Goal: Task Accomplishment & Management: Manage account settings

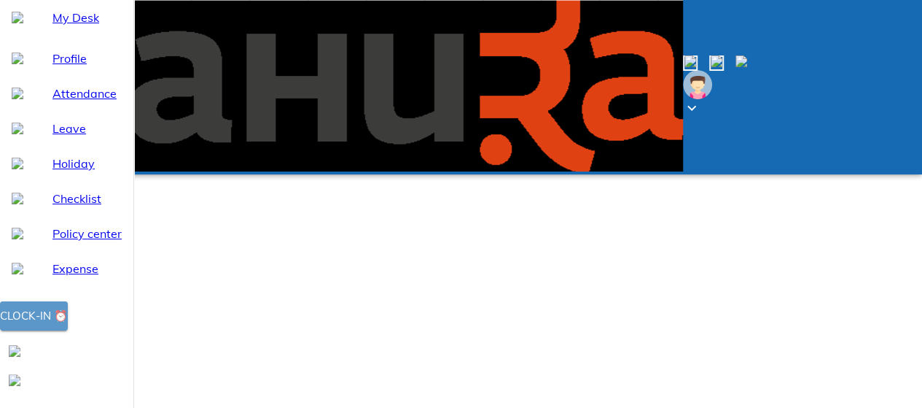
click at [68, 325] on div "Clock-in ⏰" at bounding box center [34, 315] width 68 height 19
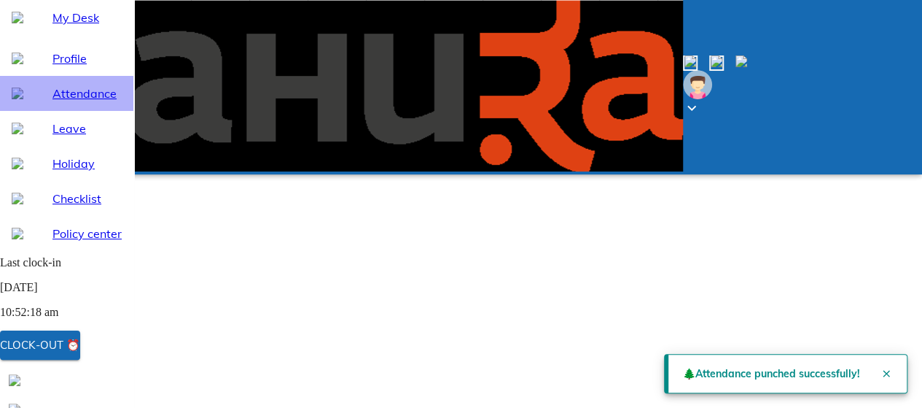
click at [62, 102] on span "Attendance" at bounding box center [86, 93] width 69 height 17
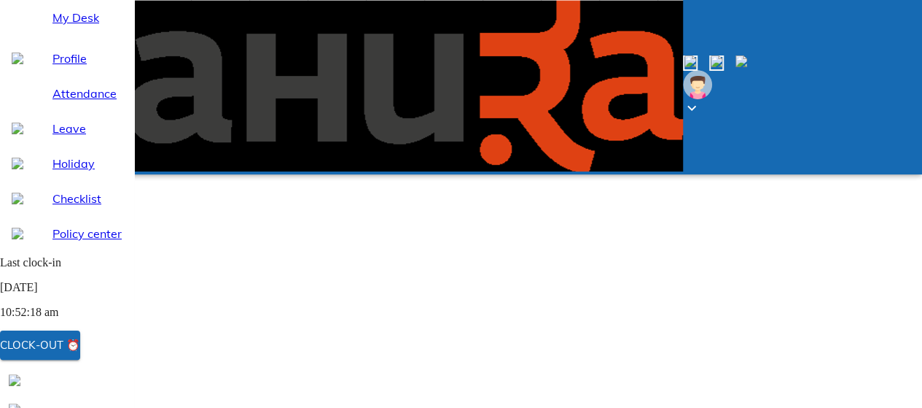
select select "10"
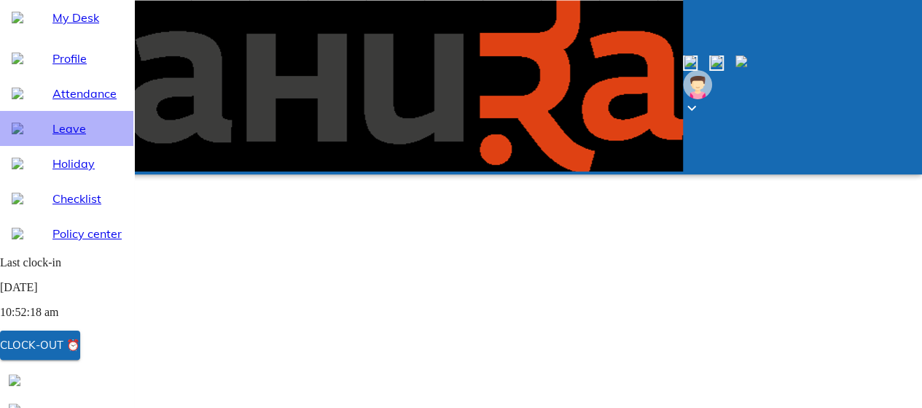
click at [55, 137] on span "Leave" at bounding box center [86, 128] width 69 height 17
select select "10"
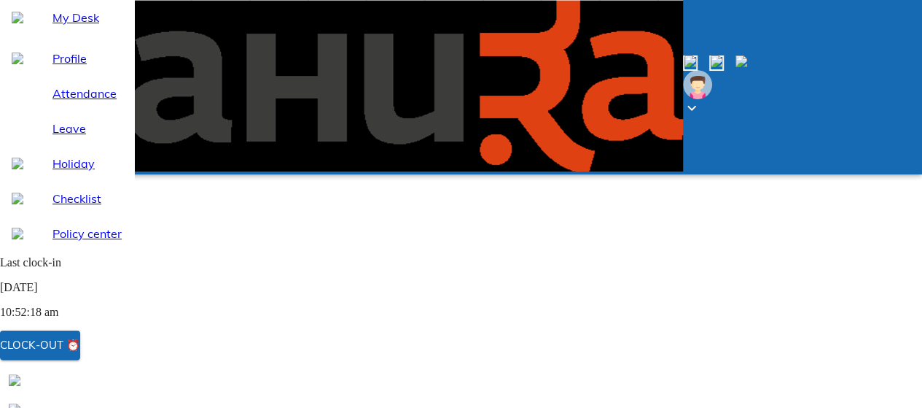
scroll to position [35, 0]
